Goal: Task Accomplishment & Management: Manage account settings

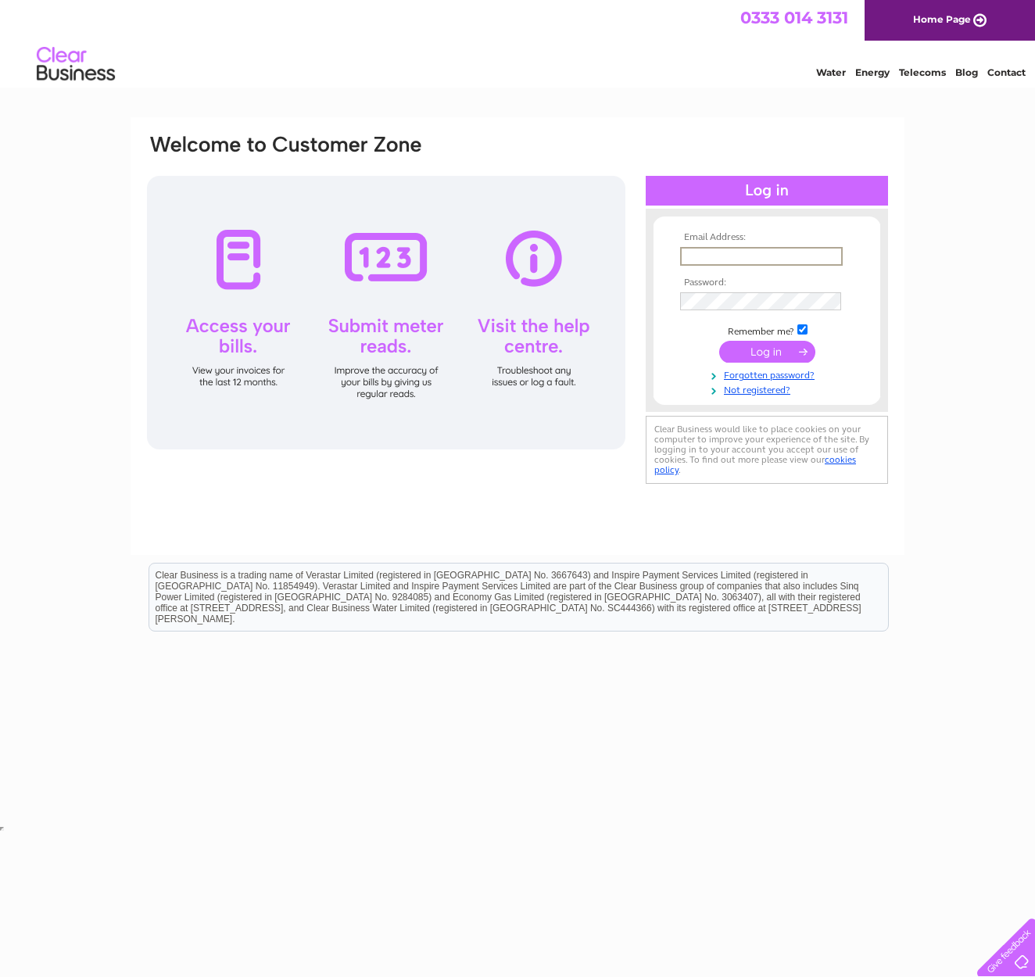
type input "alistair@thecuttingroomsurrey.co.uk"
click at [778, 348] on input "submit" at bounding box center [767, 352] width 96 height 22
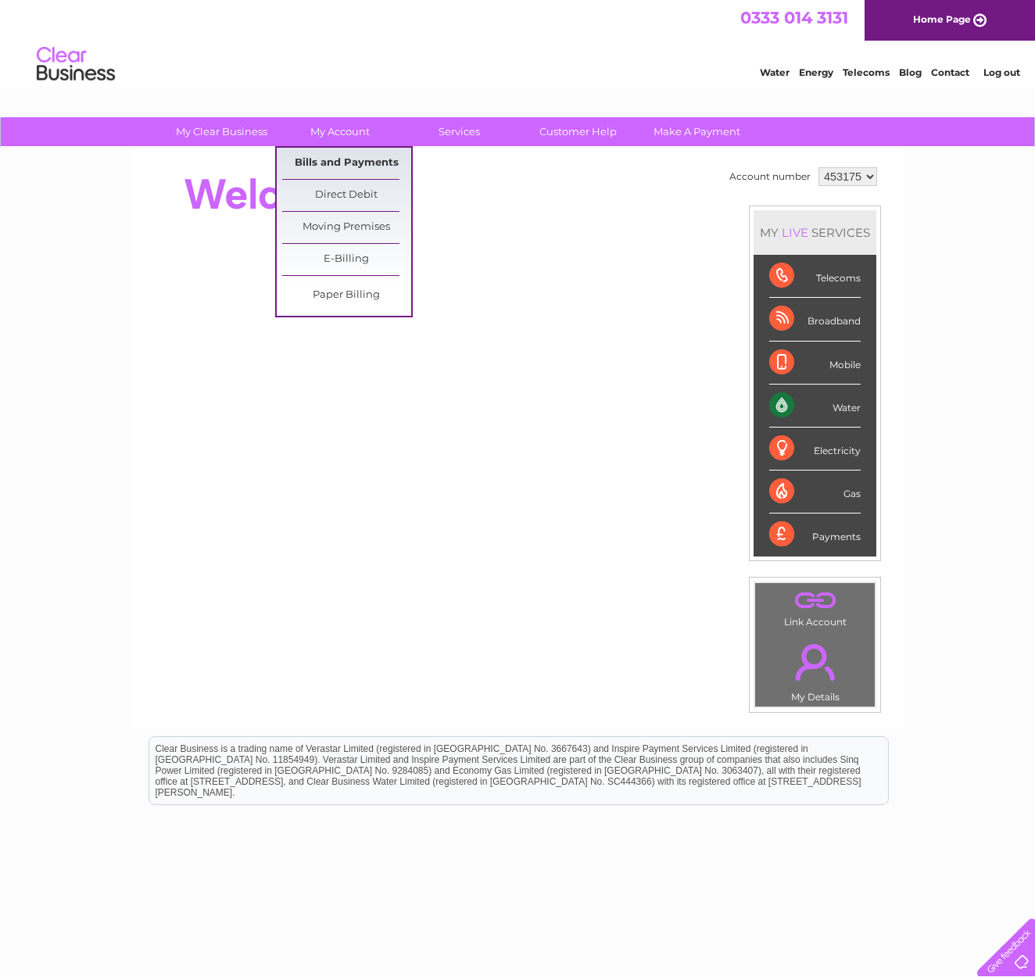
click at [353, 158] on link "Bills and Payments" at bounding box center [346, 163] width 129 height 31
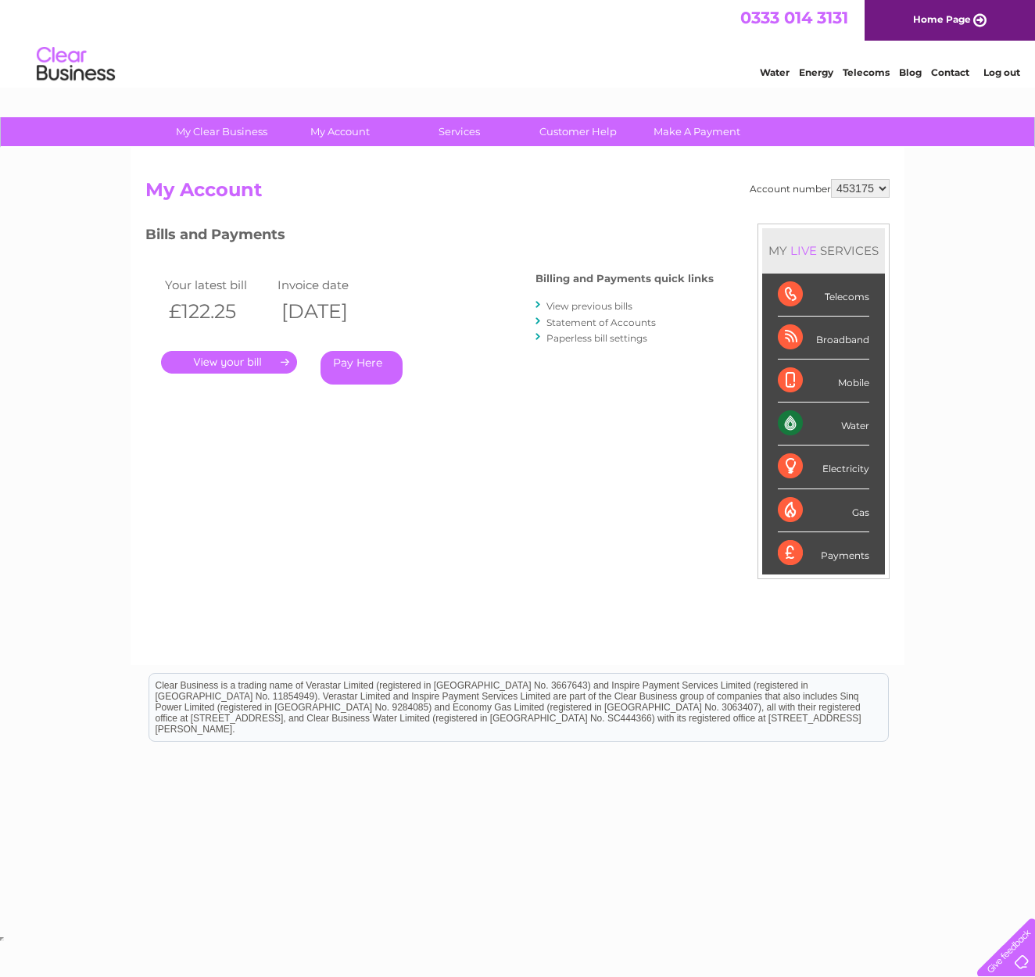
click at [581, 305] on link "View previous bills" at bounding box center [589, 306] width 86 height 12
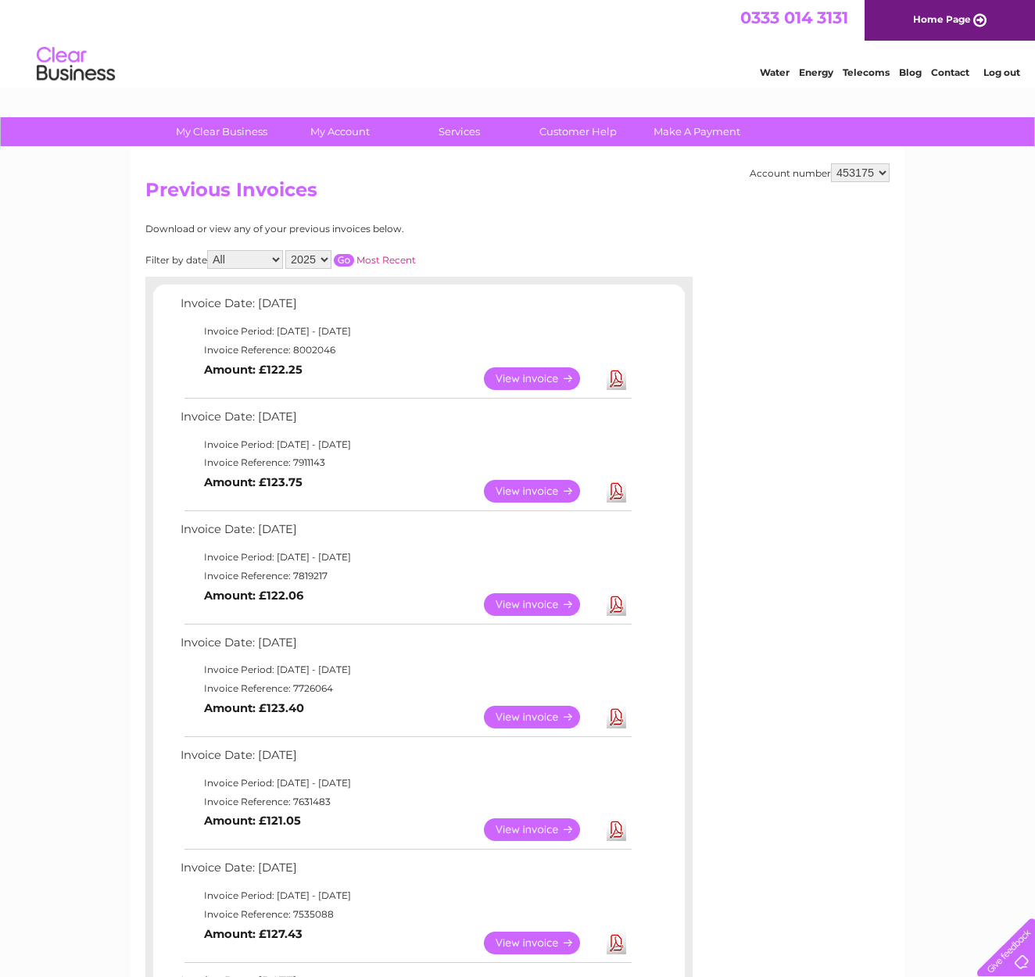
click at [548, 373] on link "View" at bounding box center [541, 378] width 115 height 23
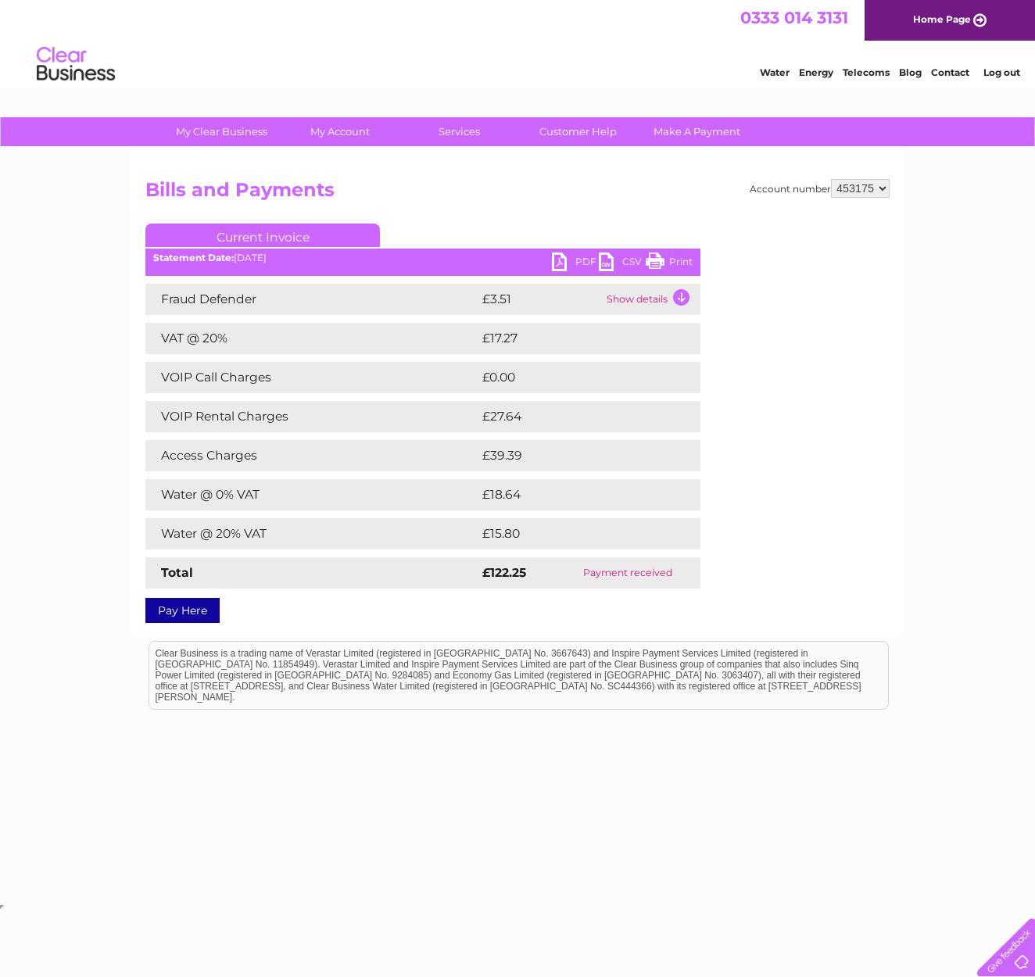
click at [578, 260] on link "PDF" at bounding box center [575, 263] width 47 height 23
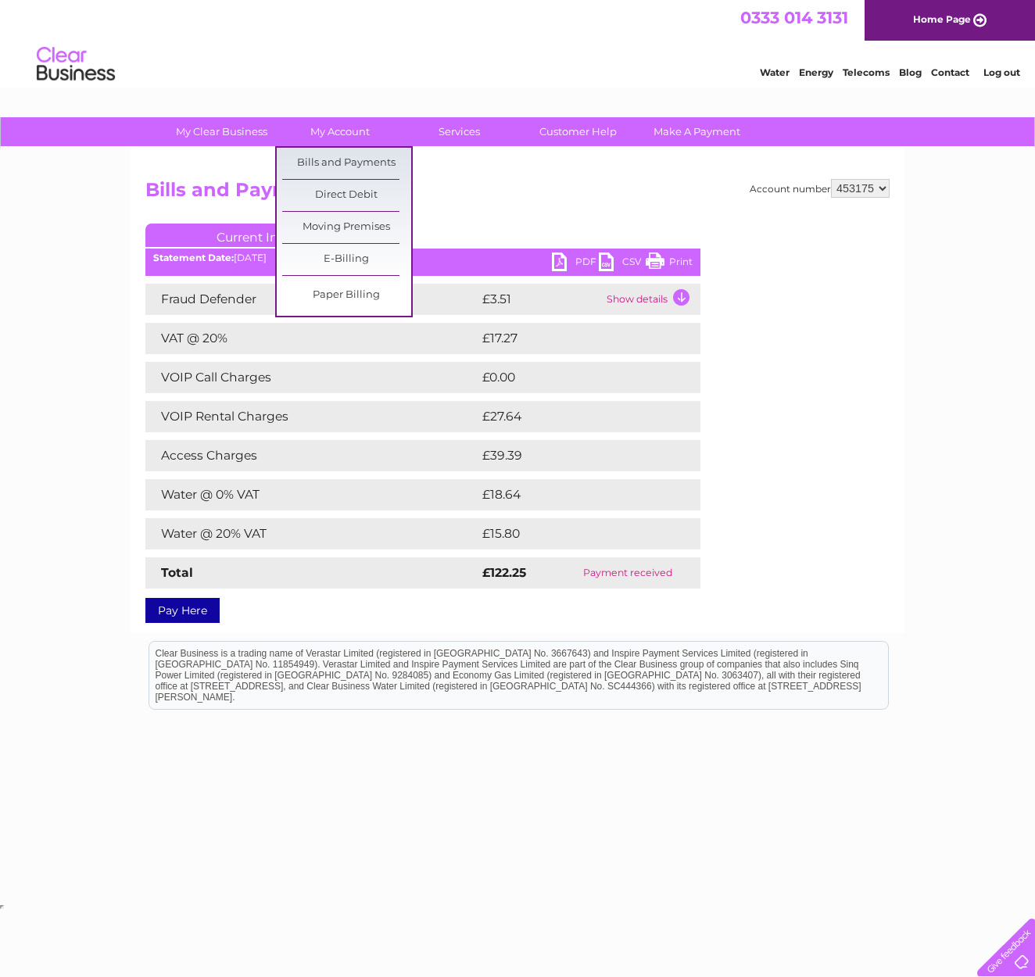
drag, startPoint x: 349, startPoint y: 161, endPoint x: 462, endPoint y: 170, distance: 113.7
click at [349, 161] on link "Bills and Payments" at bounding box center [346, 163] width 129 height 31
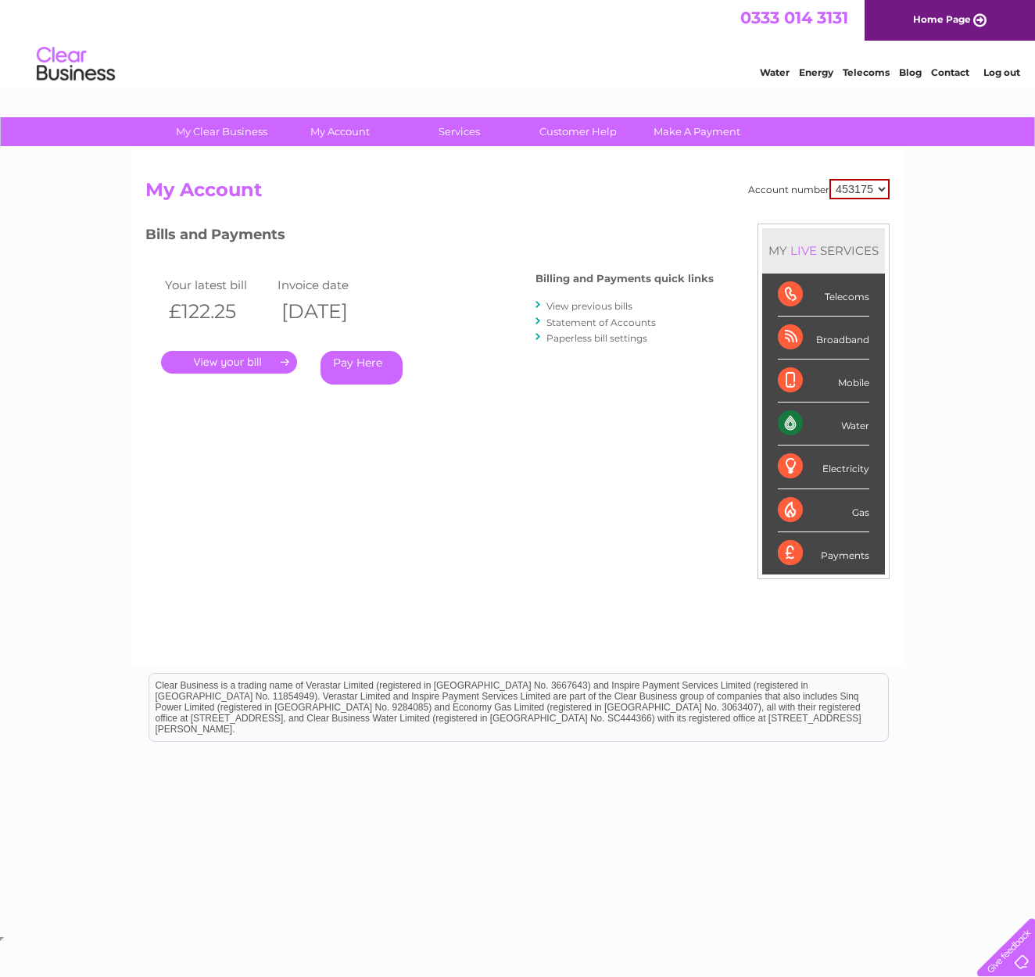
click at [996, 73] on link "Log out" at bounding box center [1001, 72] width 37 height 12
